Goal: Navigation & Orientation: Find specific page/section

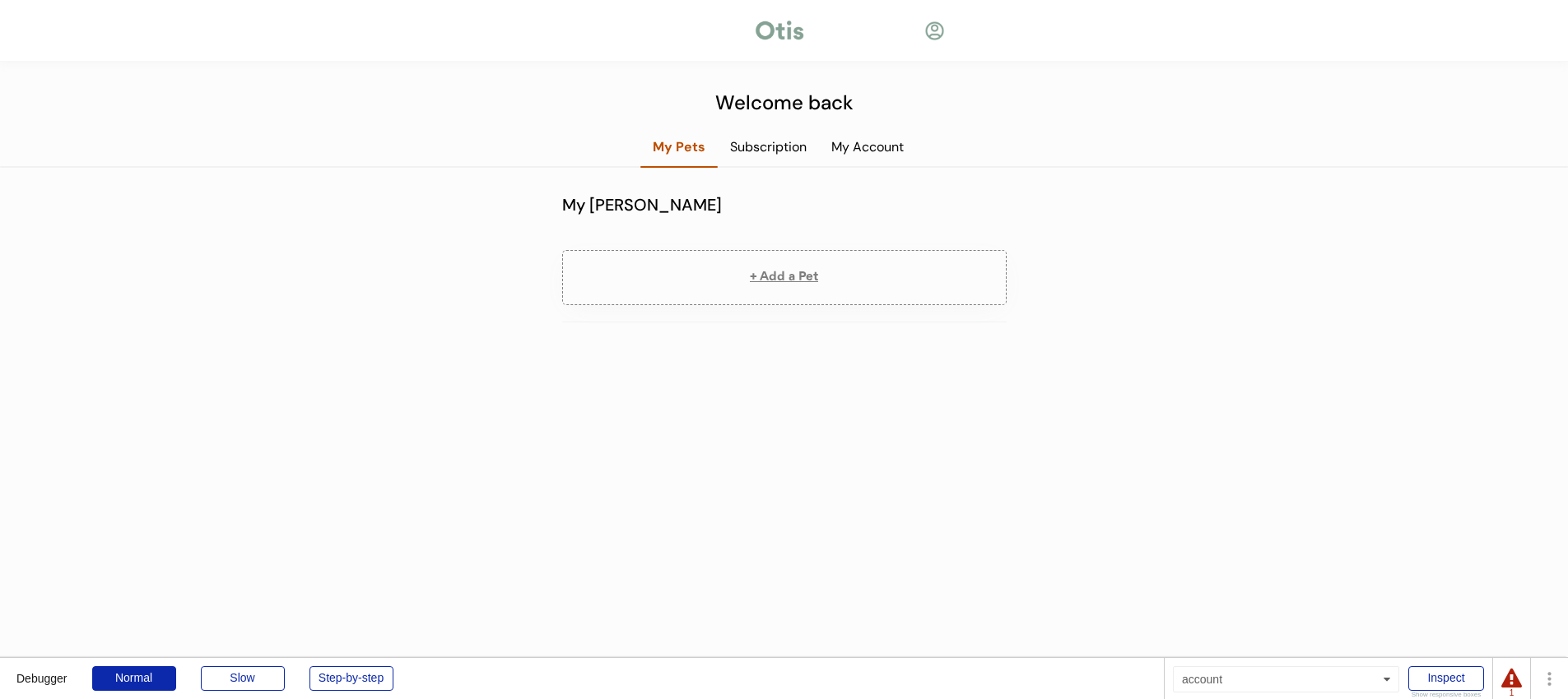
click at [1130, 76] on div "Welcome back My Pets Subscription My Account My Otis Household + Add a Pet The …" at bounding box center [784, 421] width 1568 height 843
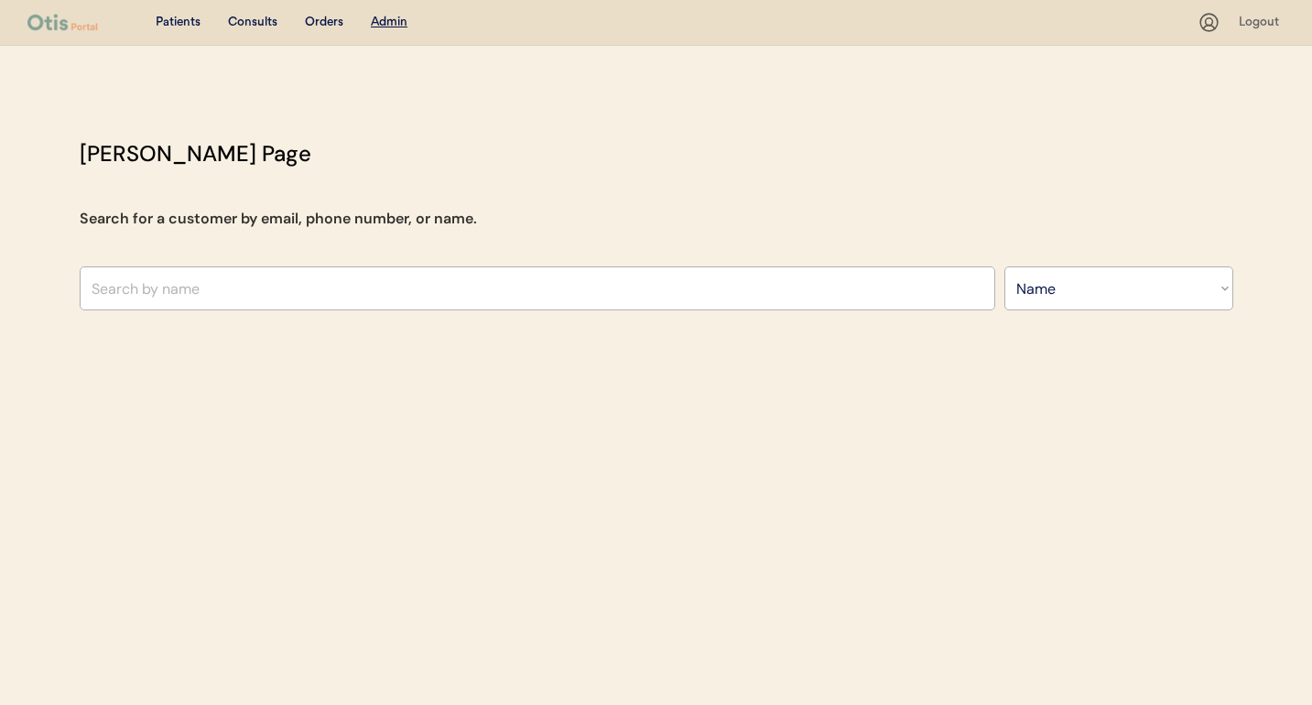
select select ""Name""
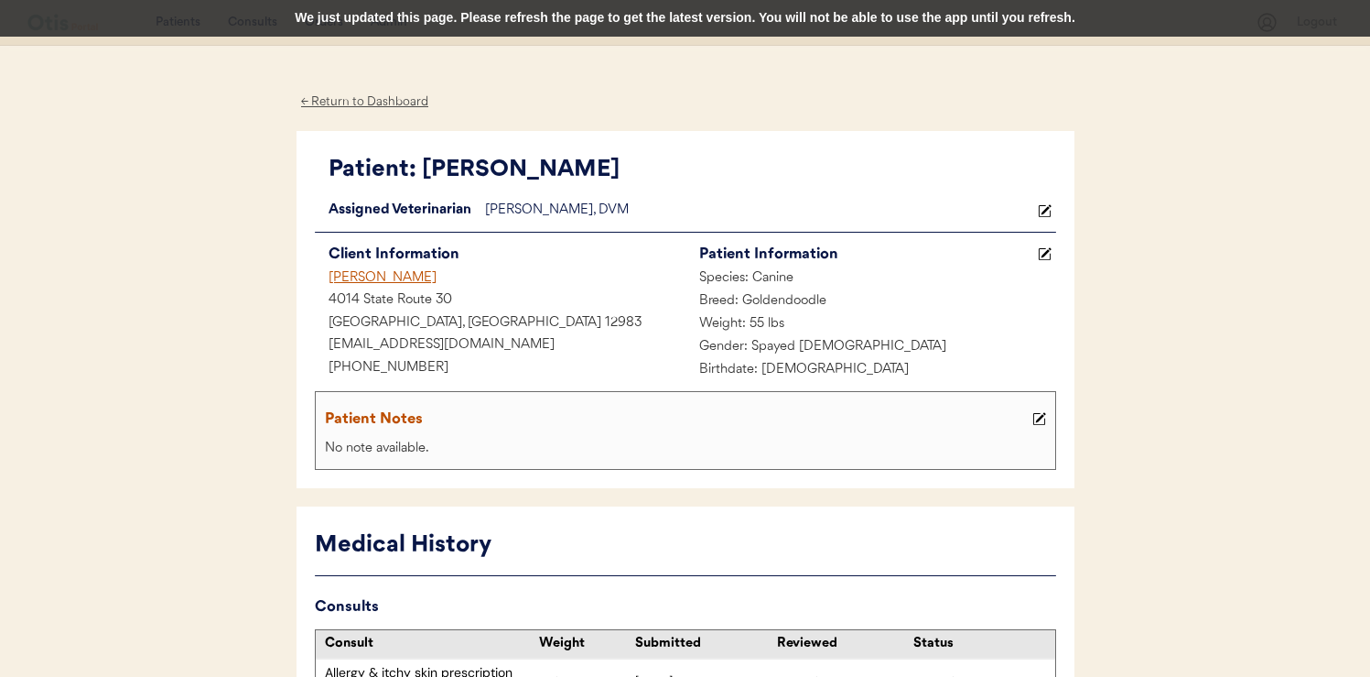
scroll to position [2022, 0]
